Goal: Task Accomplishment & Management: Manage account settings

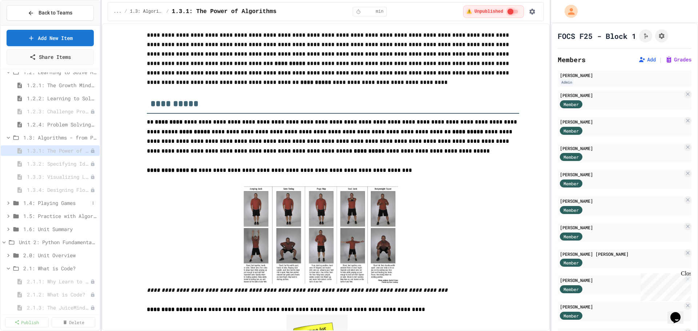
scroll to position [73, 0]
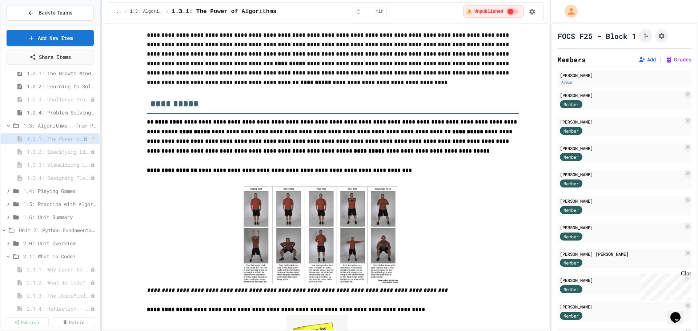
click at [91, 139] on icon at bounding box center [93, 139] width 4 height 4
click at [80, 168] on button "Publish" at bounding box center [68, 165] width 46 height 13
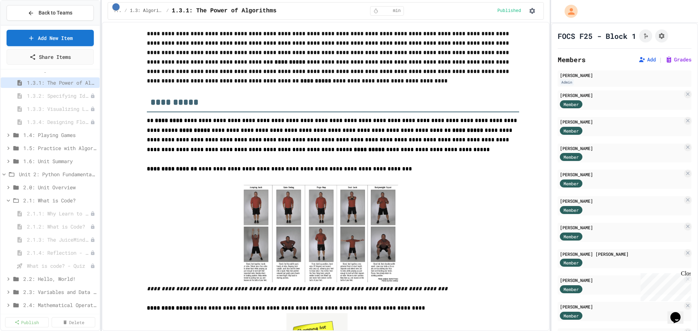
scroll to position [146, 0]
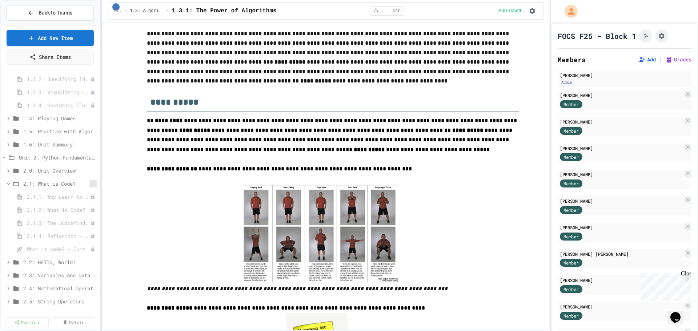
click at [91, 186] on icon at bounding box center [93, 184] width 4 height 4
click at [78, 220] on button "Publish All (5)" at bounding box center [69, 223] width 48 height 13
click at [66, 236] on span "2.1.4: Reflection - Evolving Technology" at bounding box center [58, 236] width 63 height 8
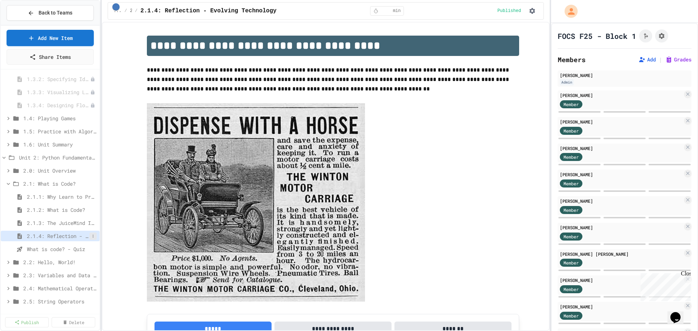
click at [90, 237] on button at bounding box center [92, 236] width 7 height 7
click at [77, 262] on button "Unpublish" at bounding box center [68, 262] width 46 height 13
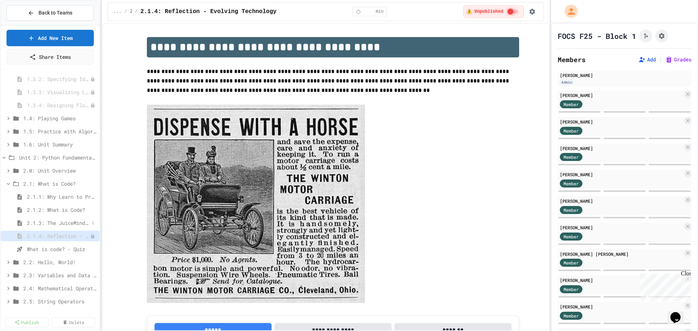
click at [66, 225] on span "2.1.3: The JuiceMind IDE" at bounding box center [58, 223] width 63 height 8
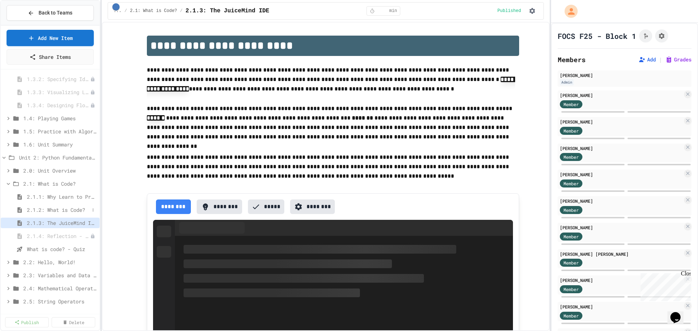
click at [66, 212] on span "2.1.2: What is Code?" at bounding box center [58, 210] width 63 height 8
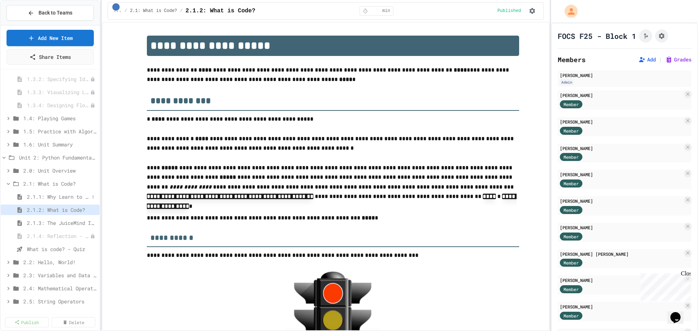
click at [67, 200] on span "2.1.1: Why Learn to Program?" at bounding box center [58, 197] width 63 height 8
